Goal: Register for event/course

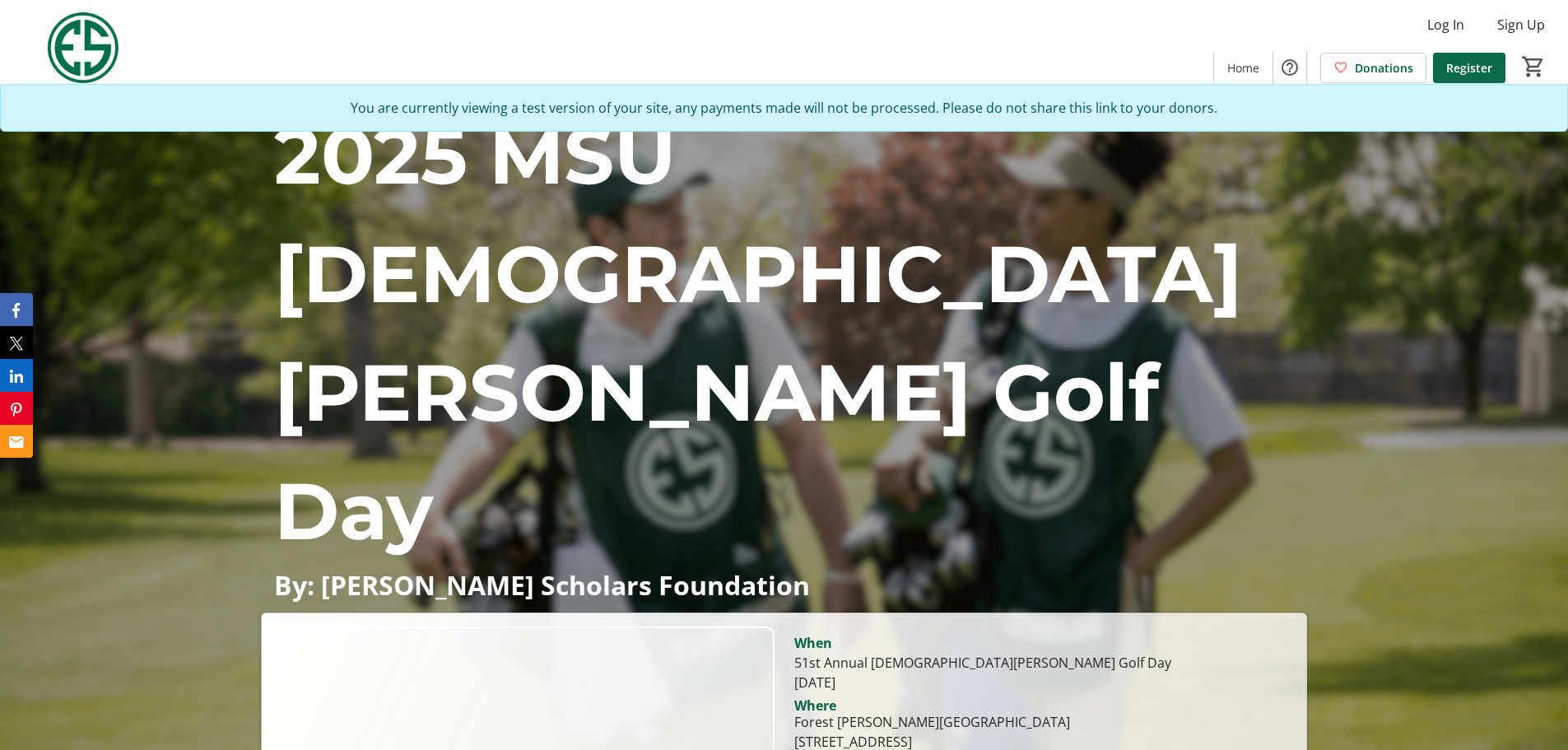
click at [1470, 71] on span "Register" at bounding box center [1469, 68] width 46 height 17
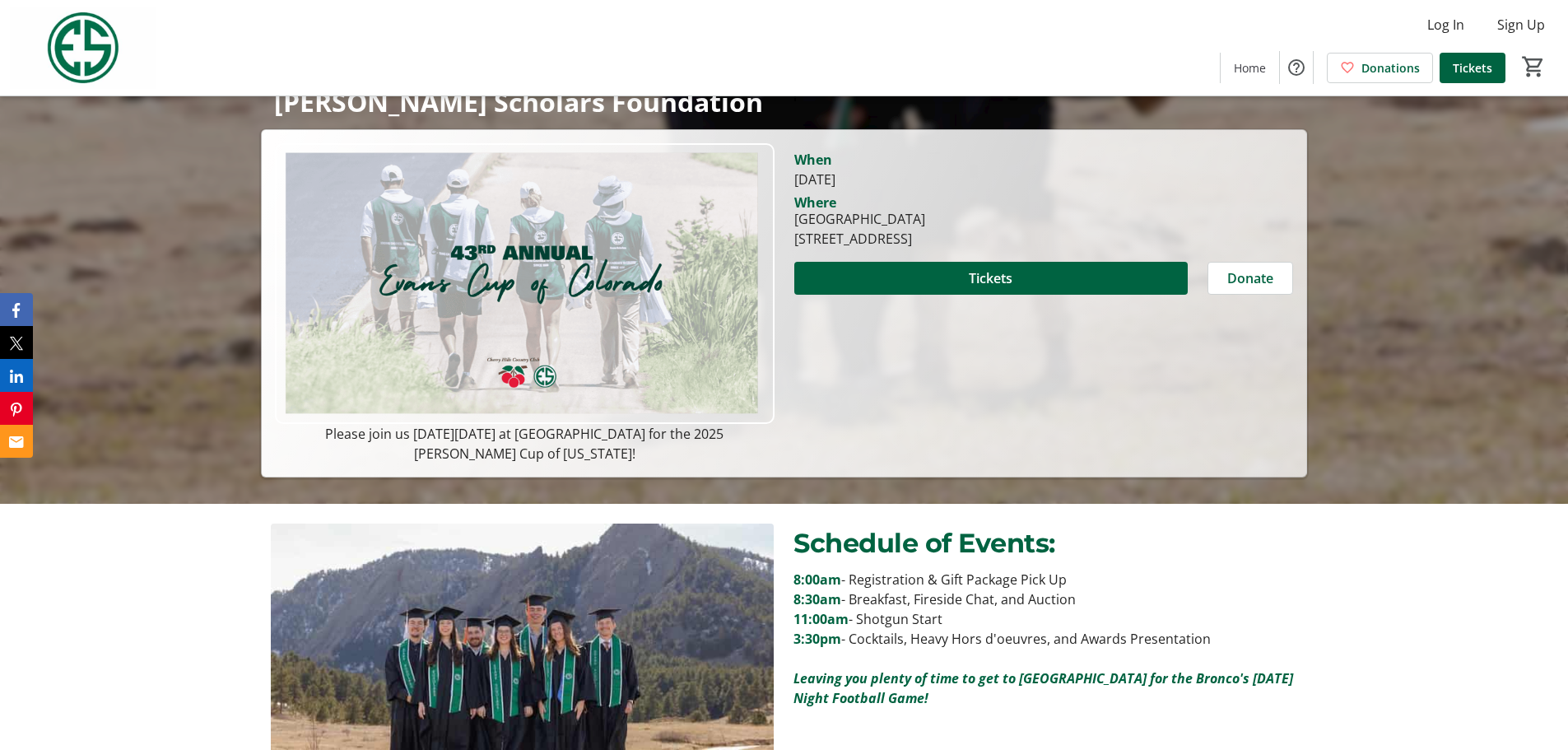
scroll to position [247, 0]
